Goal: Navigation & Orientation: Find specific page/section

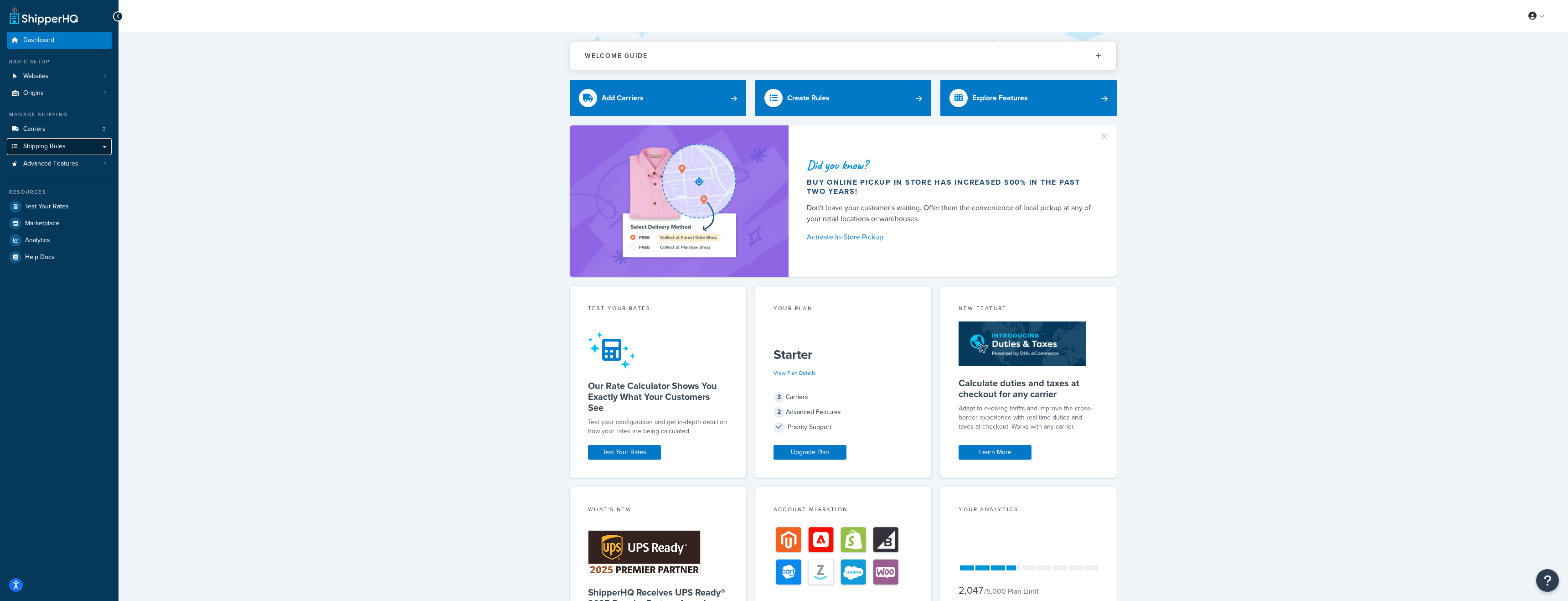
click at [105, 144] on link "Shipping Rules" at bounding box center [59, 147] width 105 height 17
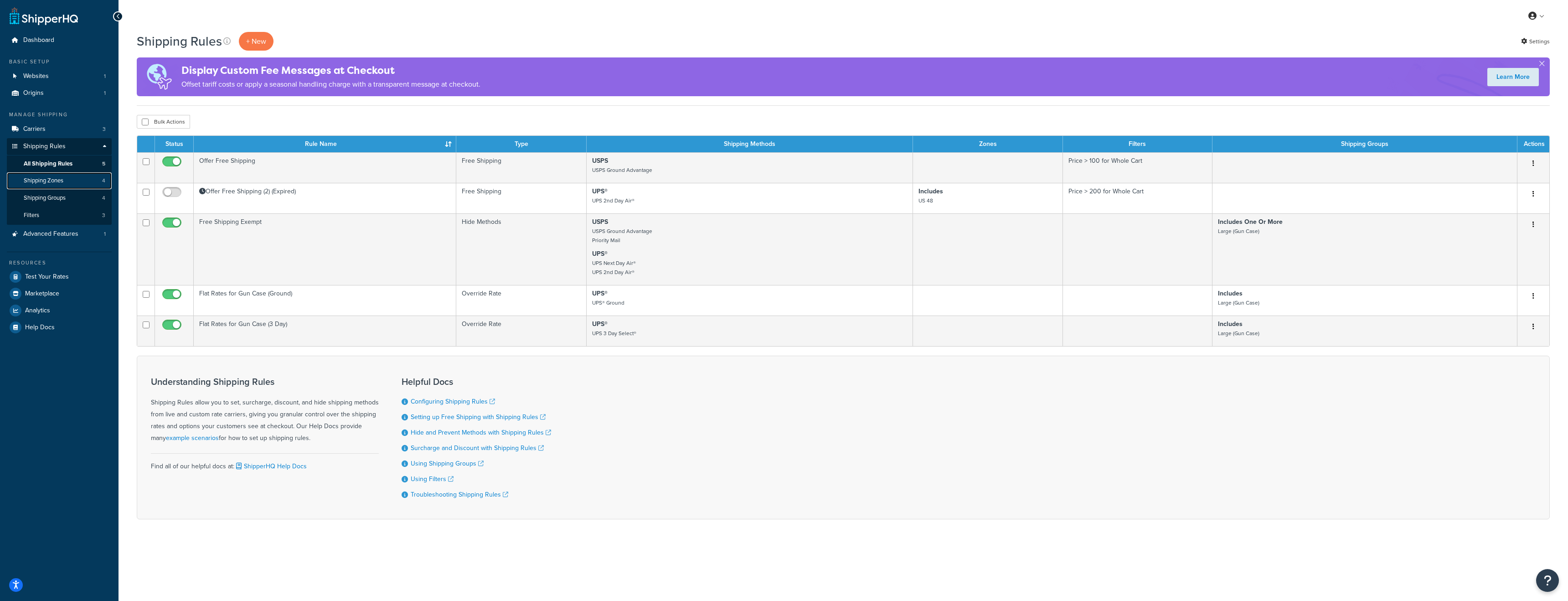
click at [62, 183] on span "Shipping Zones" at bounding box center [43, 181] width 39 height 8
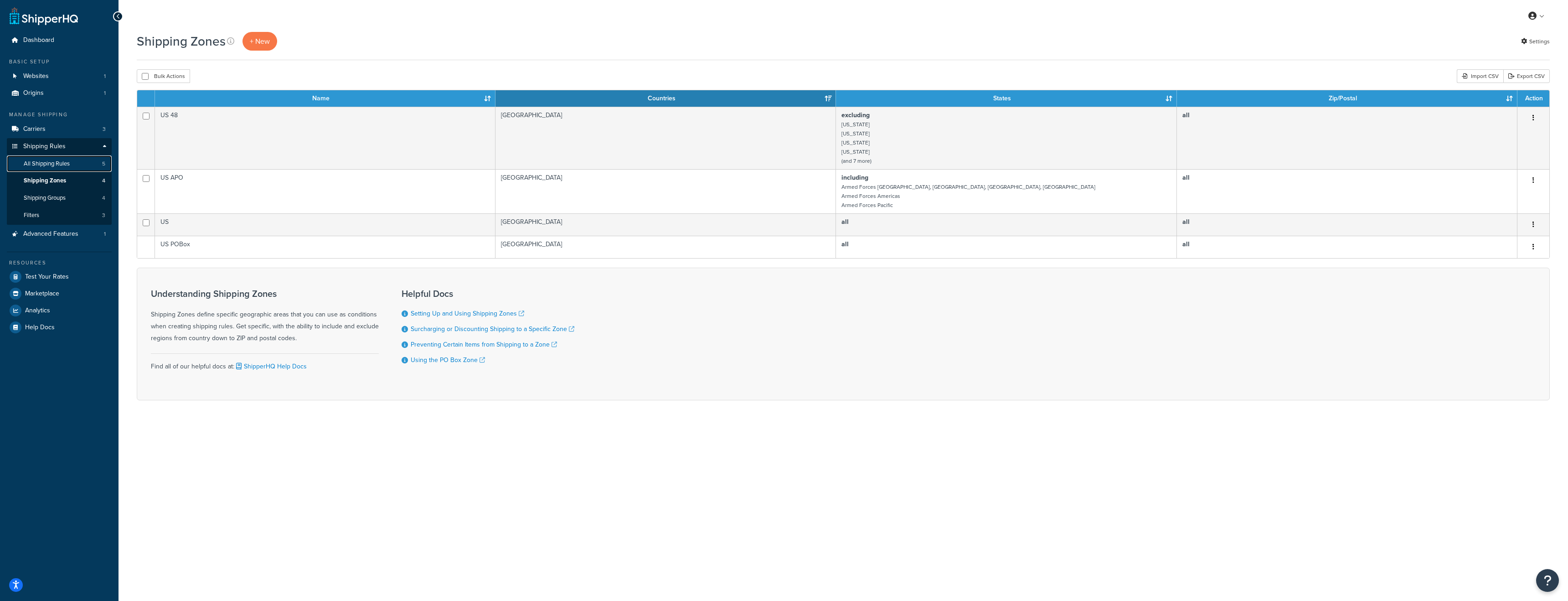
click at [61, 162] on span "All Shipping Rules" at bounding box center [46, 164] width 46 height 8
